Goal: Information Seeking & Learning: Find specific page/section

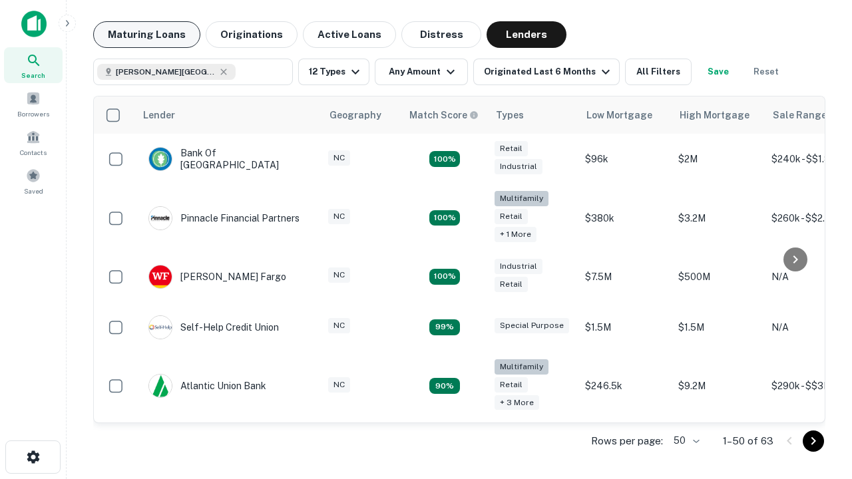
click at [146, 35] on button "Maturing Loans" at bounding box center [146, 34] width 107 height 27
